Goal: Information Seeking & Learning: Learn about a topic

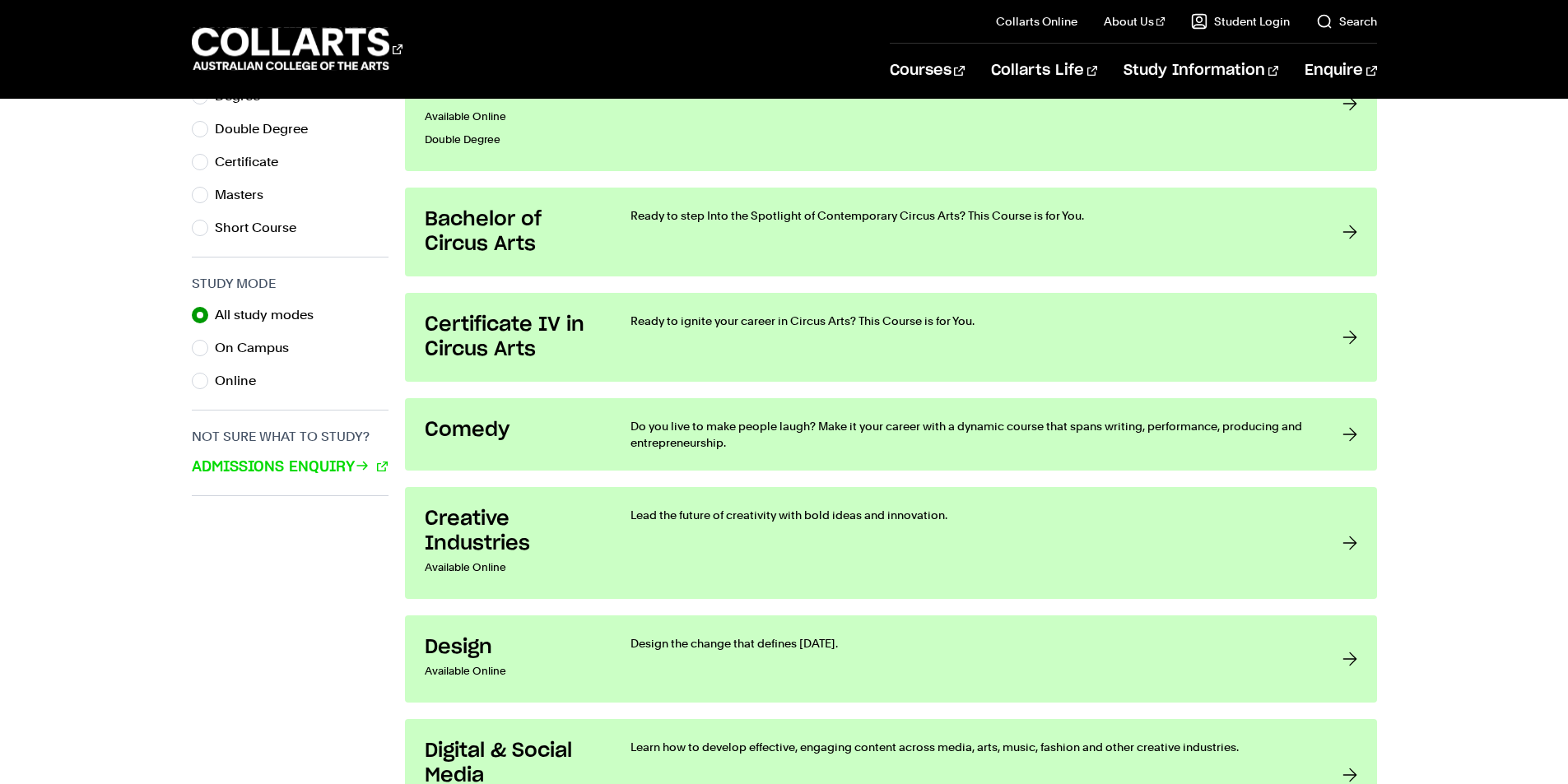
scroll to position [987, 0]
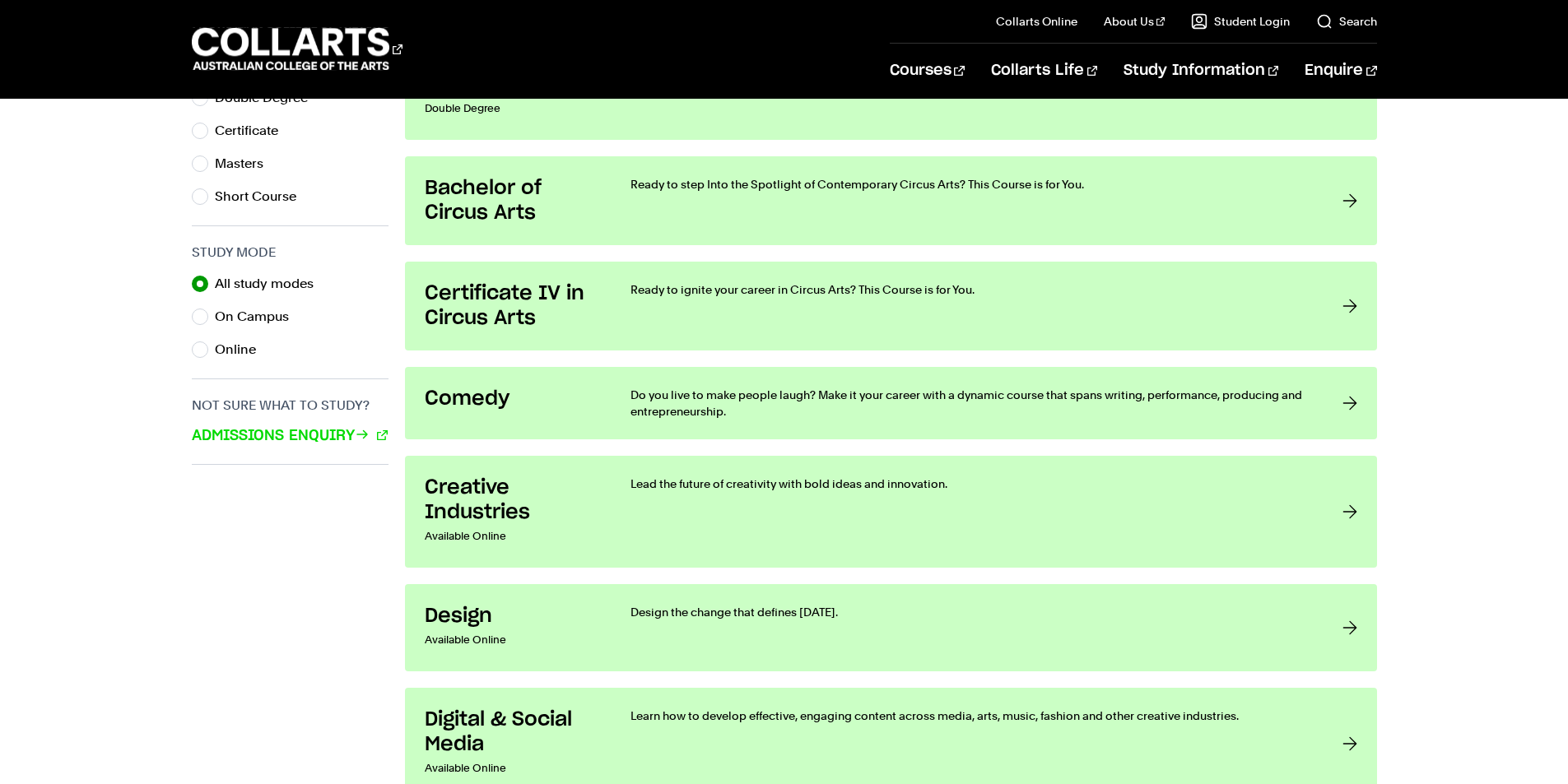
drag, startPoint x: 1575, startPoint y: 57, endPoint x: 1565, endPoint y: 205, distance: 148.3
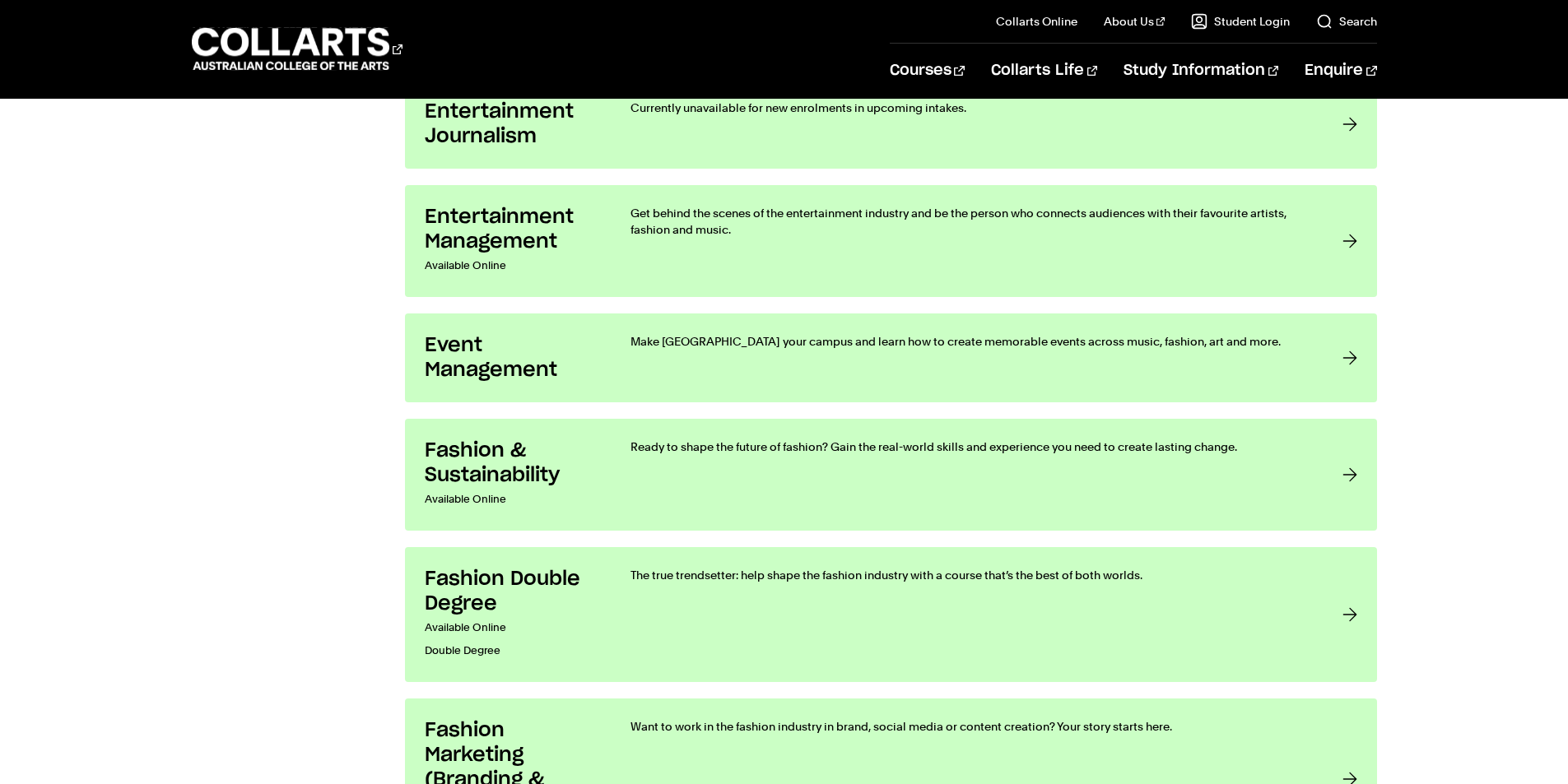
scroll to position [1821, 0]
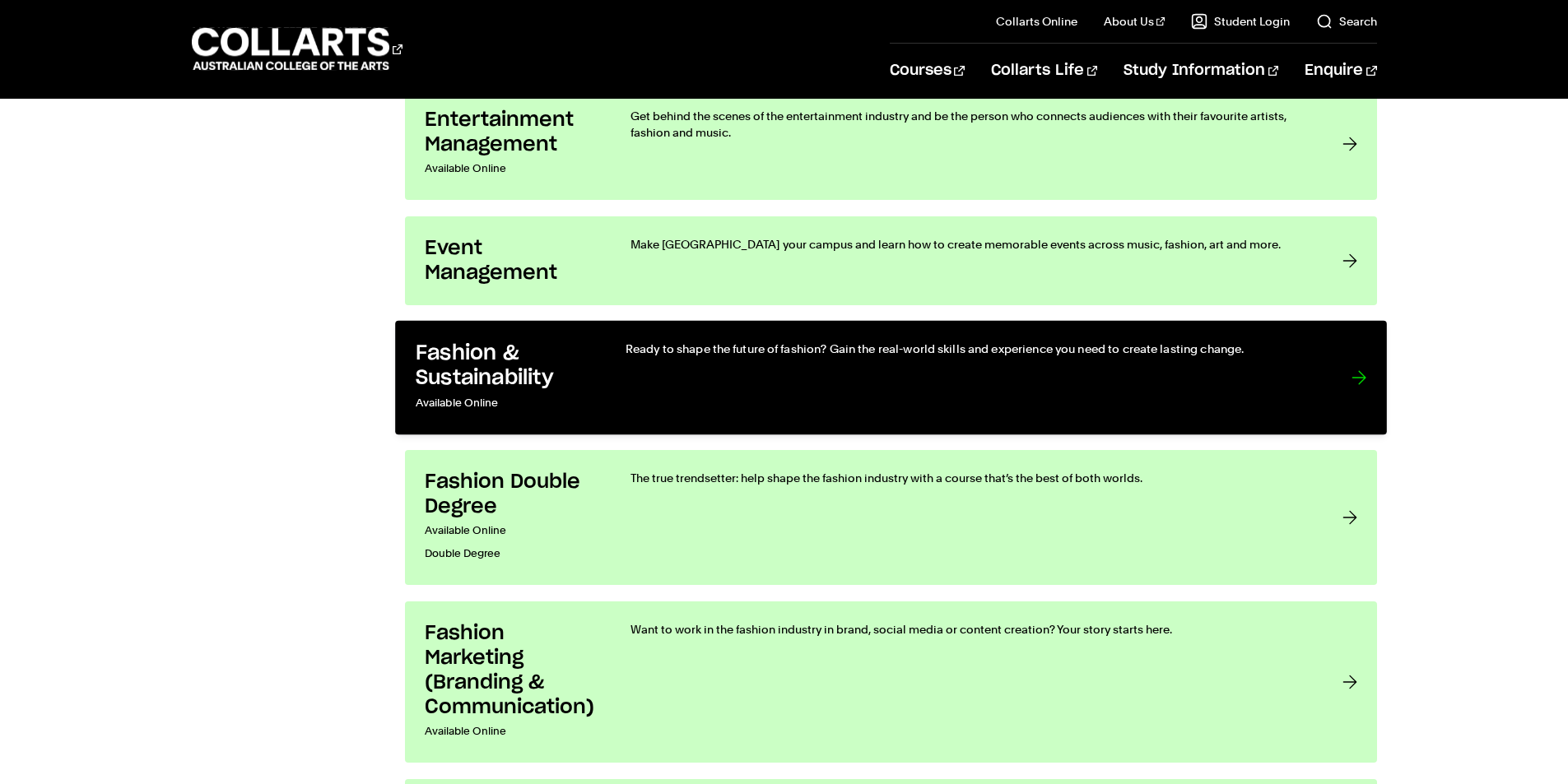
click at [1165, 347] on p "Ready to shape the future of fashion? Gain the real-world skills and experience…" at bounding box center [971, 349] width 692 height 16
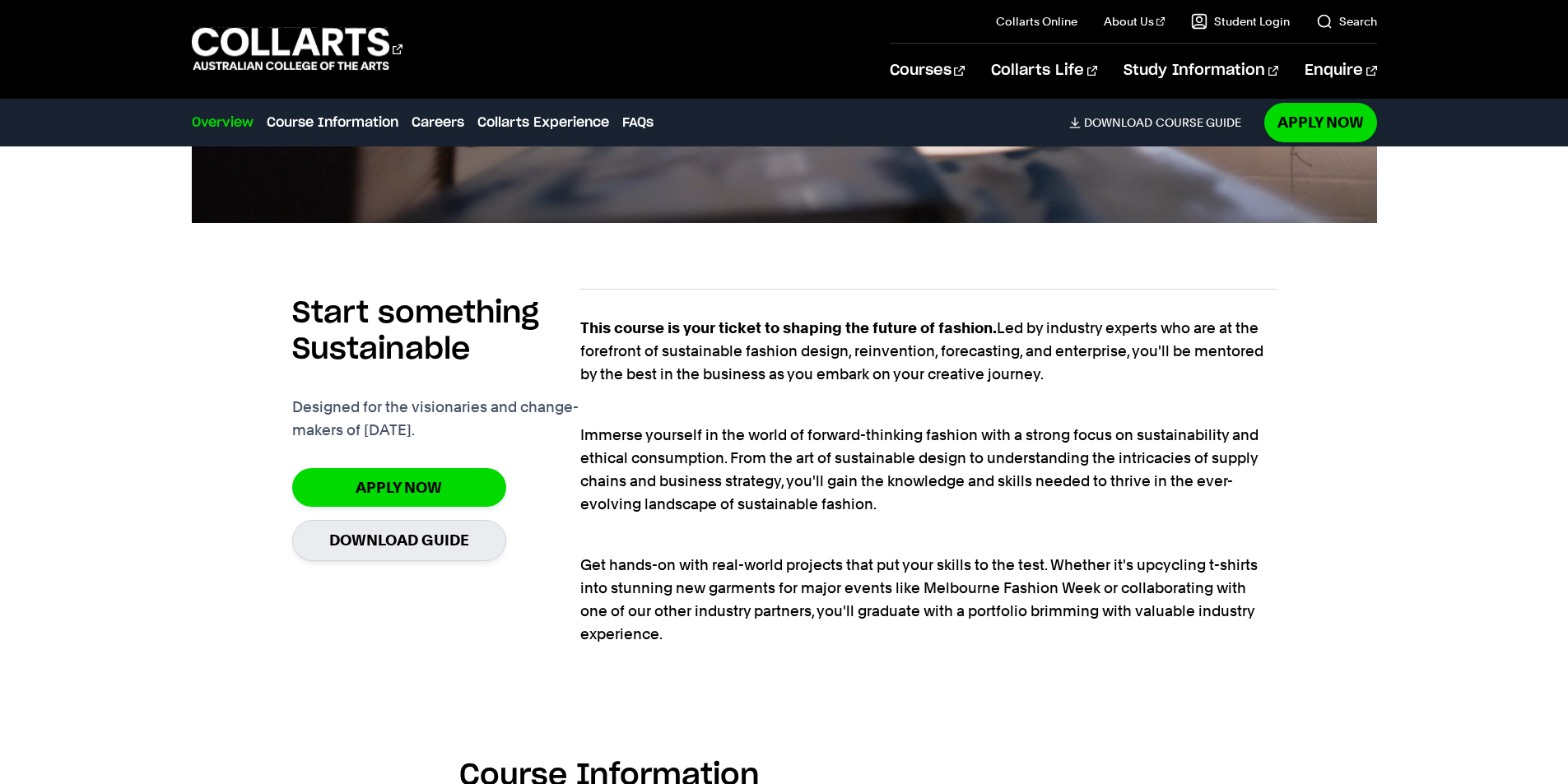
scroll to position [1122, 0]
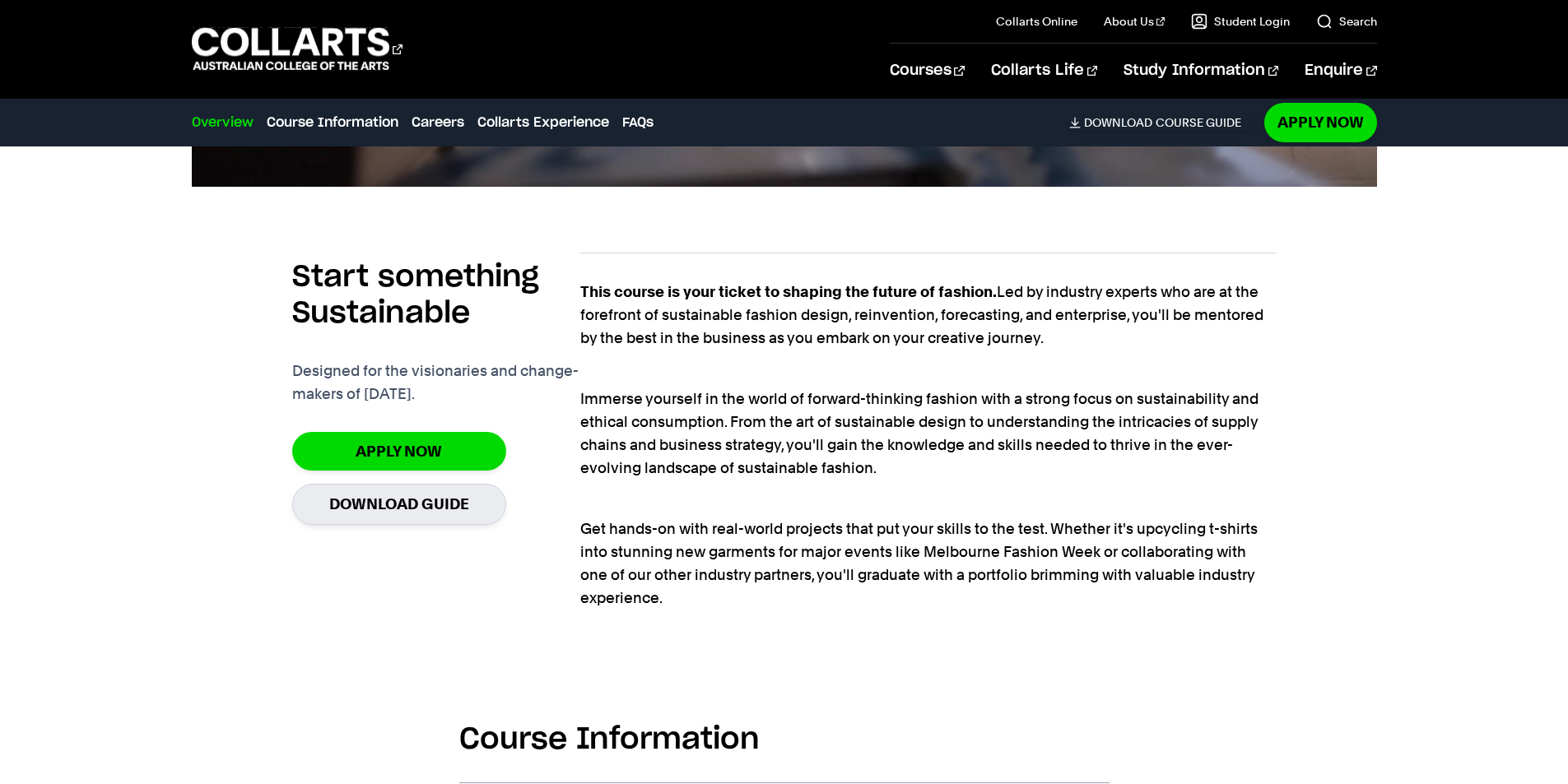
drag, startPoint x: 1576, startPoint y: 39, endPoint x: 1541, endPoint y: 166, distance: 131.7
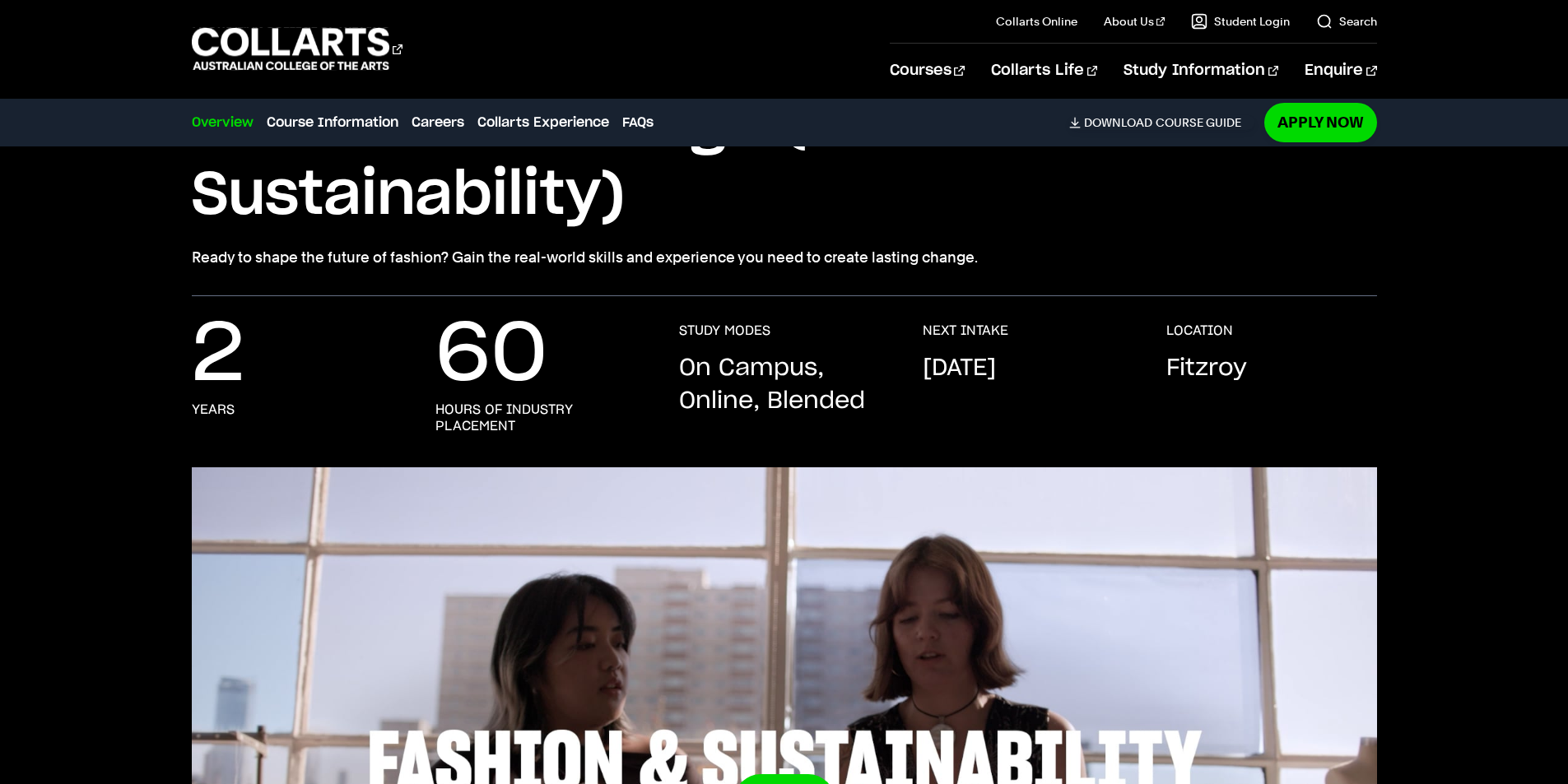
scroll to position [248, 0]
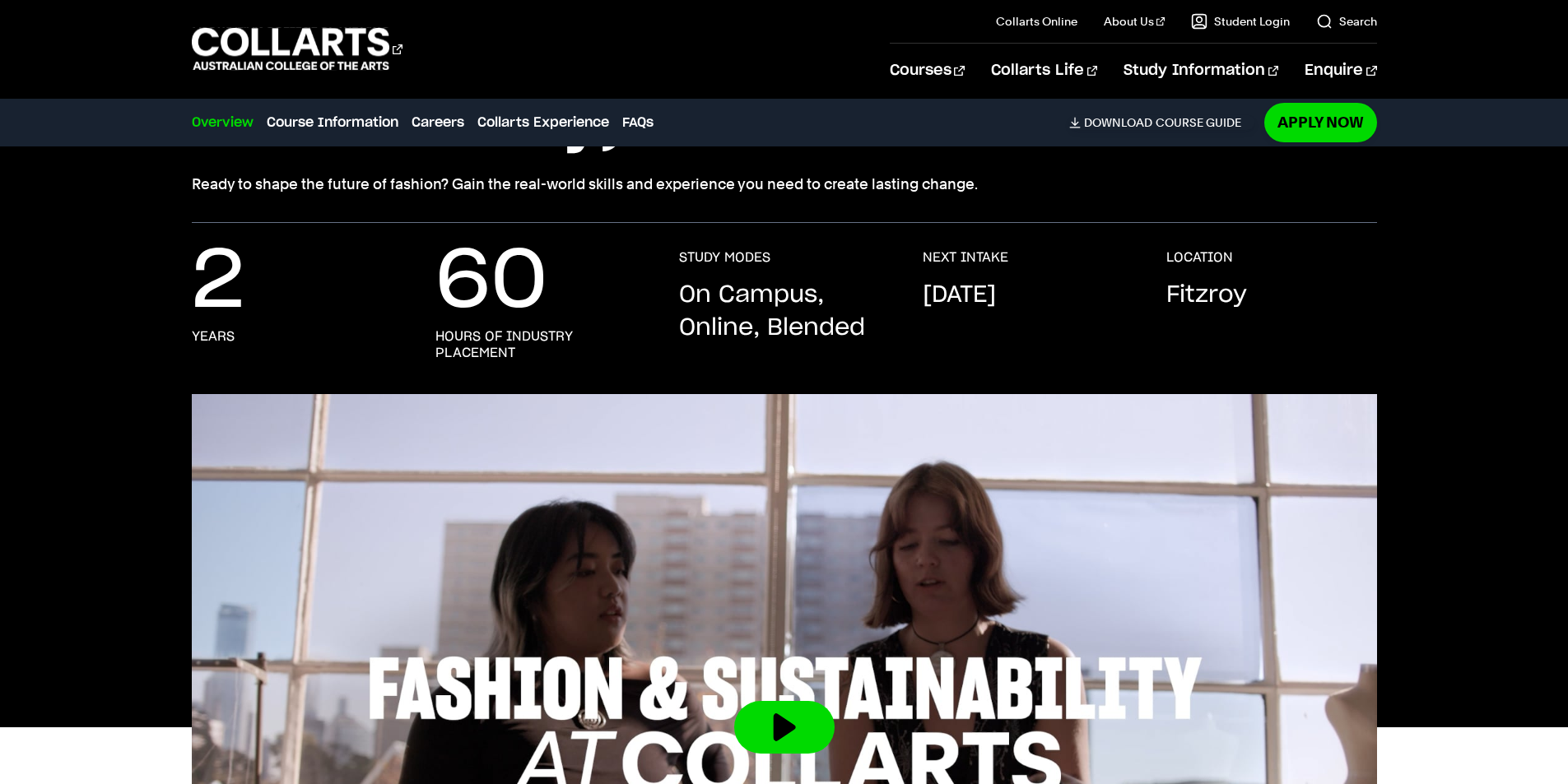
drag, startPoint x: 1575, startPoint y: 160, endPoint x: 1418, endPoint y: 33, distance: 201.9
click at [1418, 33] on div "Courses Collarts Online Study 100% online About Us History & Values Strategic P…" at bounding box center [784, 49] width 1451 height 98
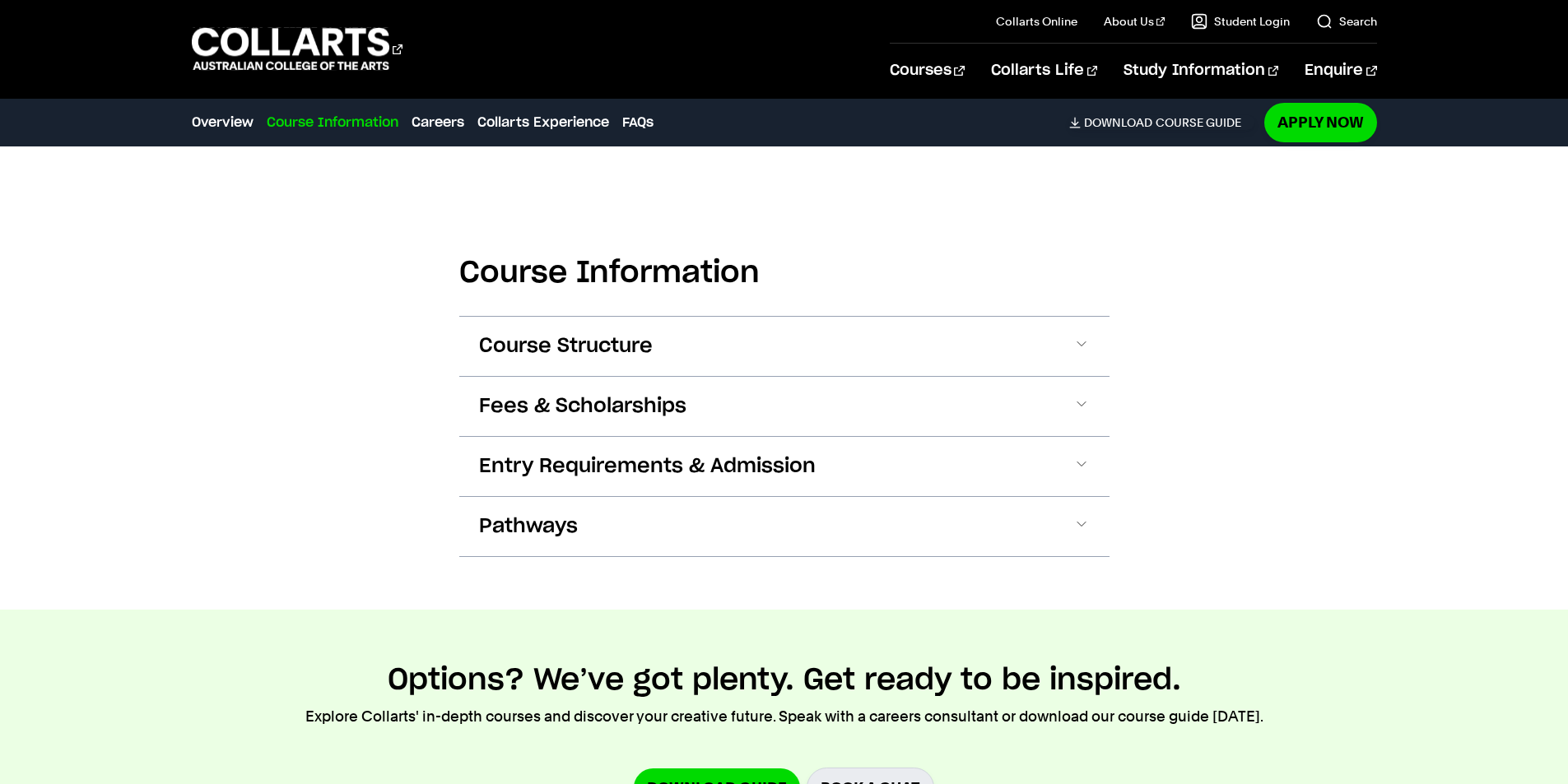
scroll to position [1464, 0]
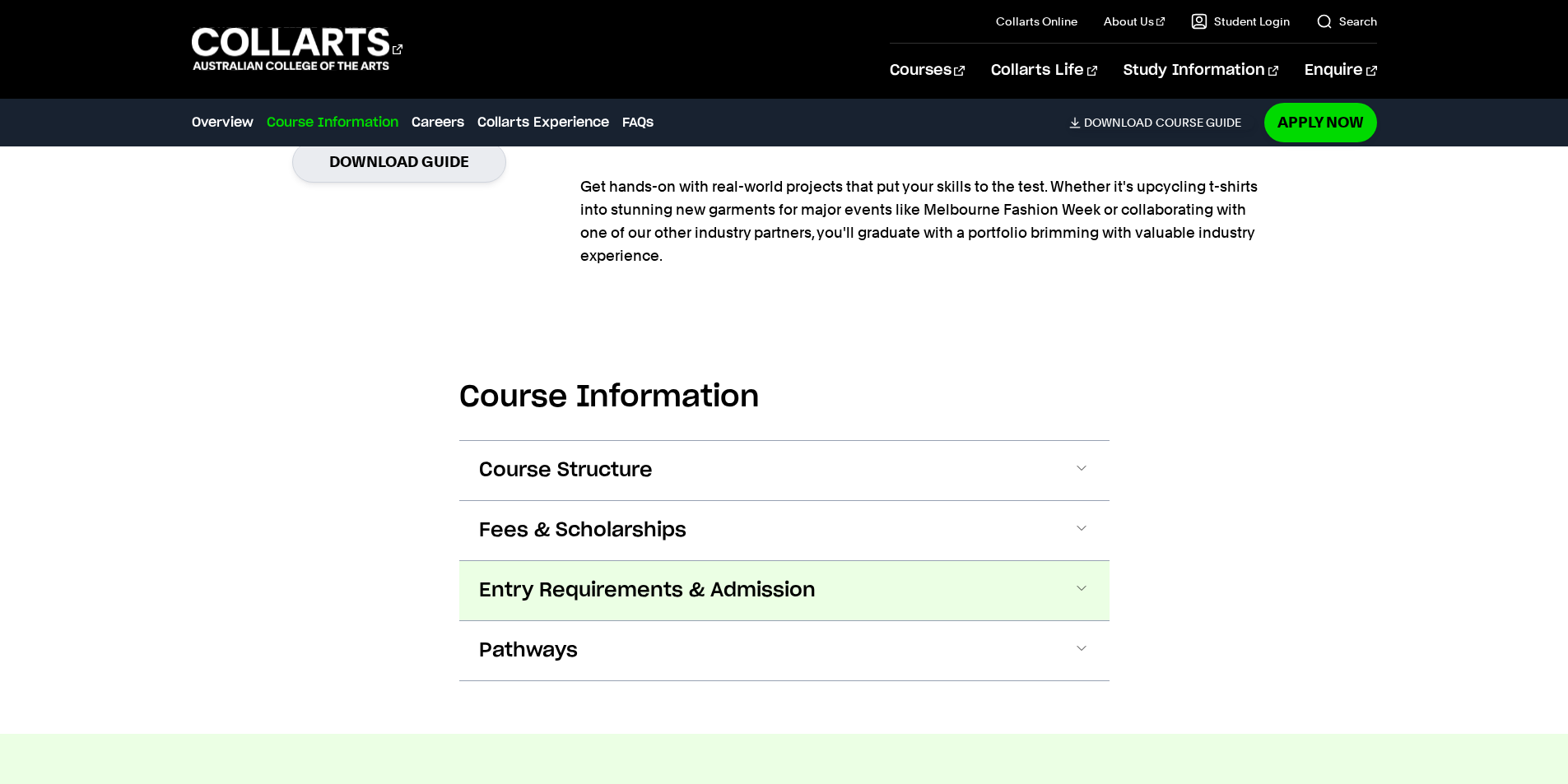
click at [1076, 589] on span at bounding box center [1080, 590] width 16 height 21
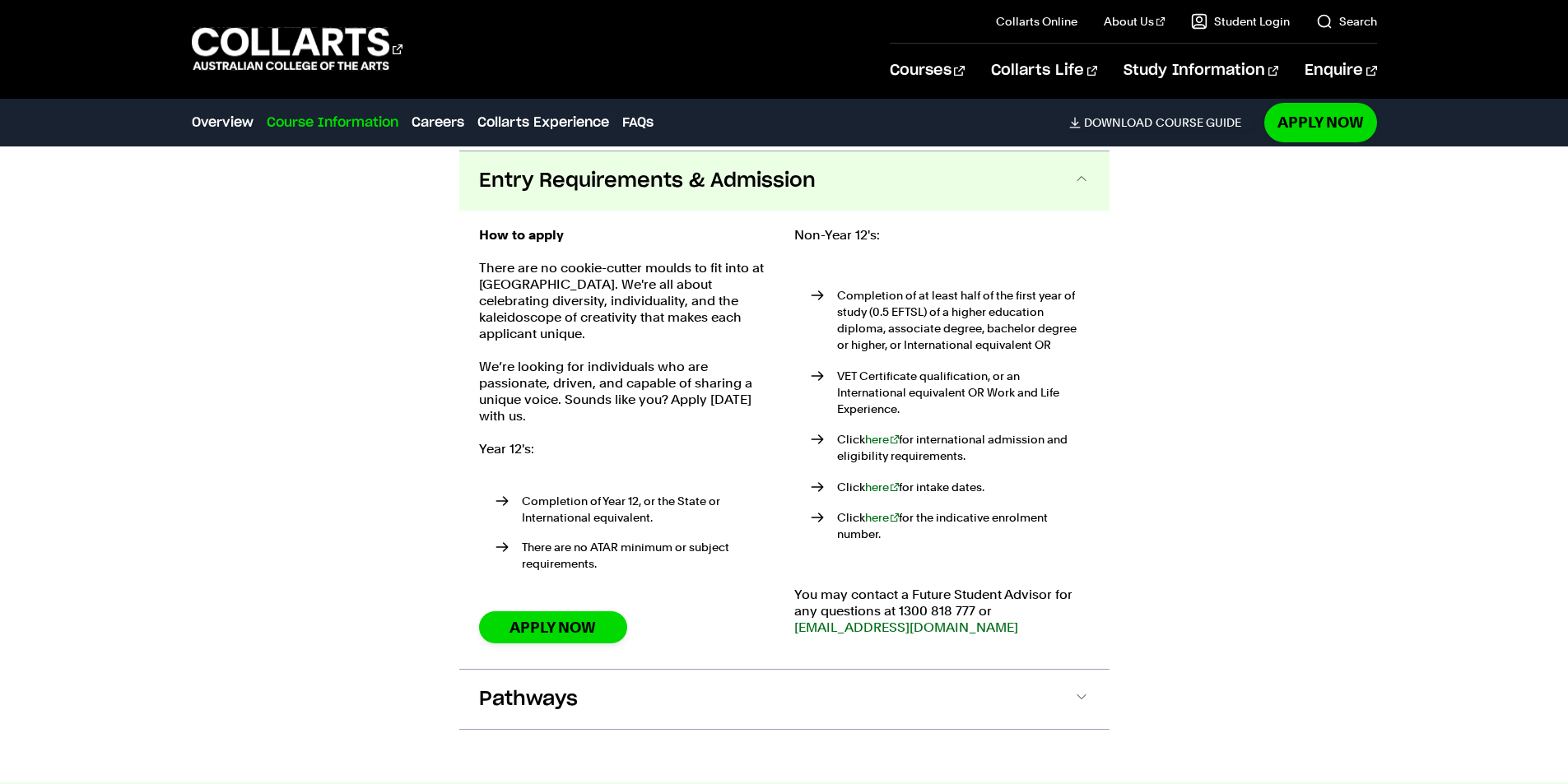
scroll to position [1877, 0]
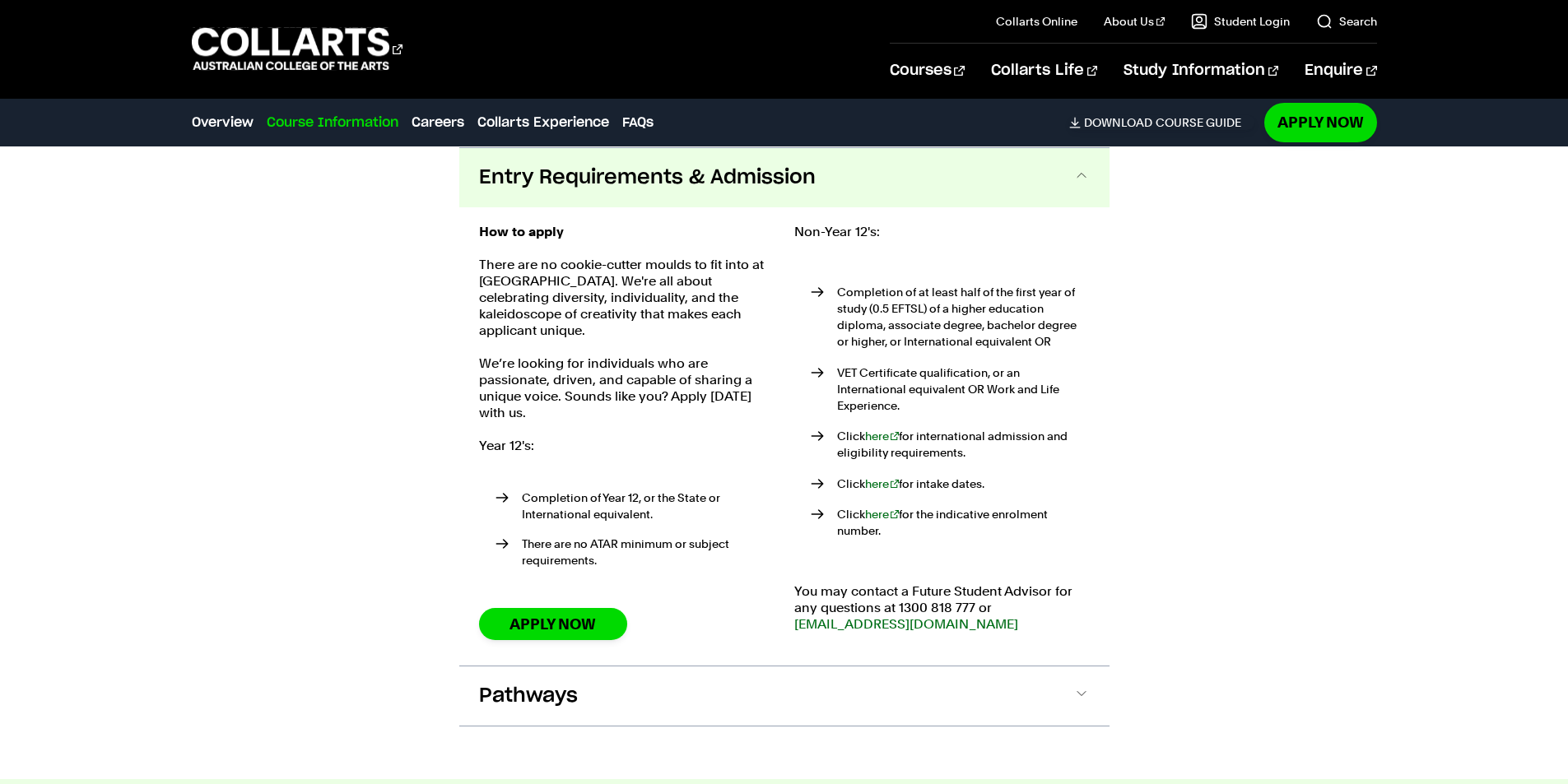
click at [658, 418] on div "How to apply There are no cookie-cutter moulds to fit into at Collarts. We're a…" at bounding box center [626, 436] width 296 height 426
click at [1222, 511] on div "Course Information Course Structure Bachelor of Design (Fashion & Sustainabilit…" at bounding box center [784, 333] width 1451 height 890
drag, startPoint x: 593, startPoint y: 526, endPoint x: 1222, endPoint y: 282, distance: 674.7
click at [1222, 282] on div "Course Information Course Structure Bachelor of Design (Fashion & Sustainabilit…" at bounding box center [784, 333] width 1451 height 890
